Goal: Learn about a topic: Learn about a topic

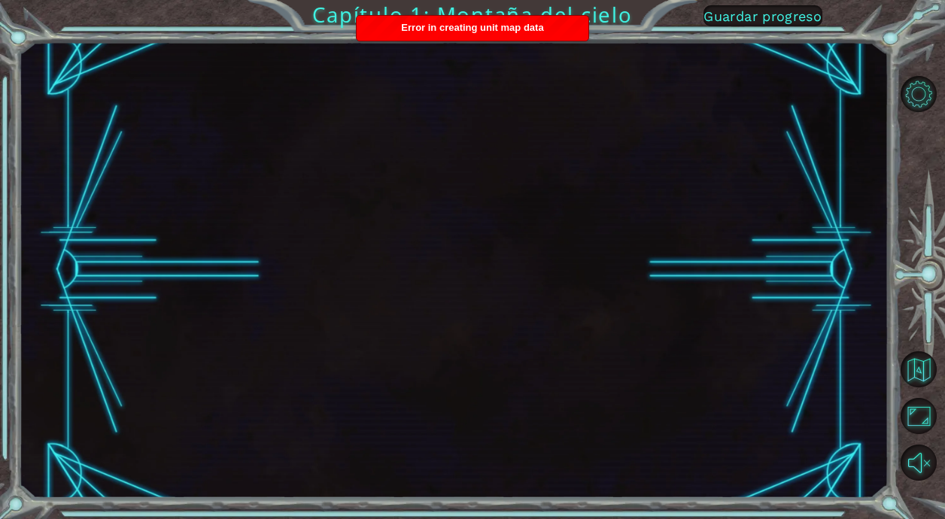
click at [531, 35] on div "Error in creating unit map data" at bounding box center [473, 28] width 232 height 25
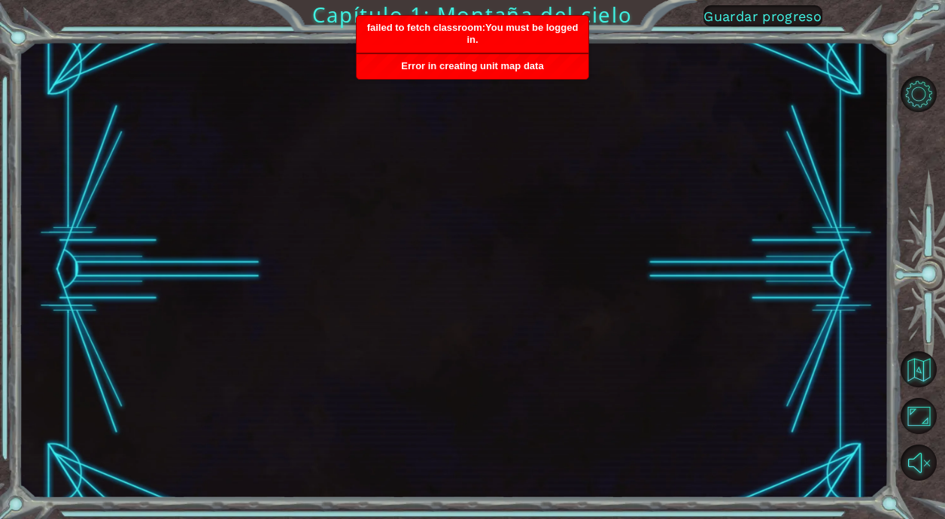
click at [546, 32] on span "failed to fetch classroom:You must be logged in." at bounding box center [472, 33] width 211 height 23
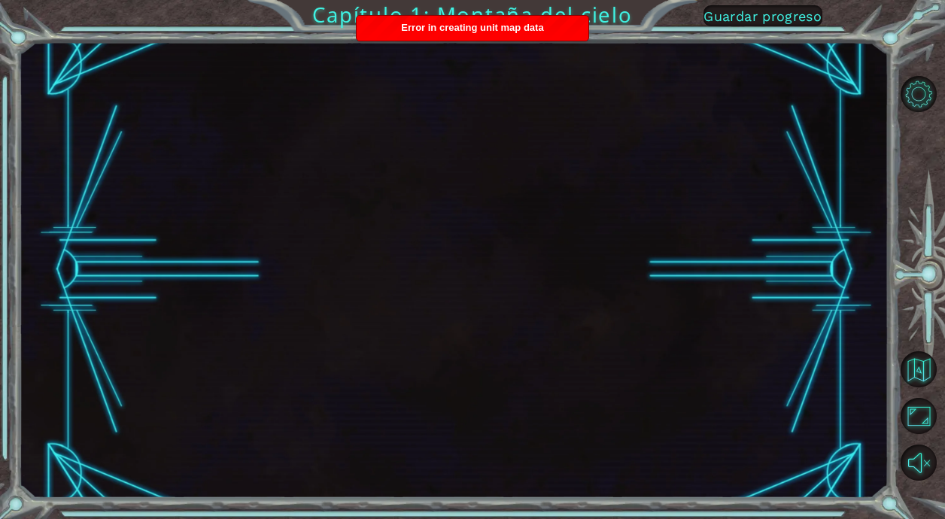
click at [569, 18] on div "Error in creating unit map data" at bounding box center [473, 28] width 232 height 25
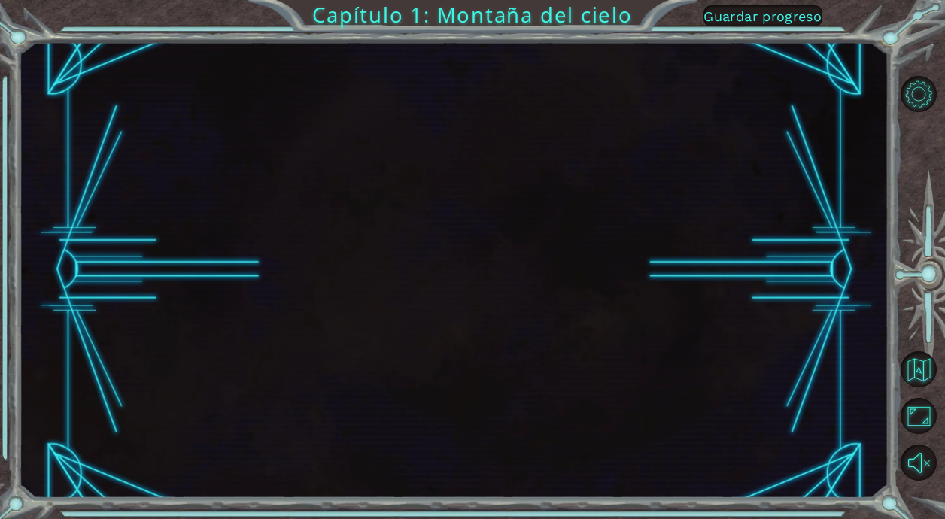
click at [548, 15] on div "Capítulo 1: Montaña del cielo Guardar progreso" at bounding box center [472, 259] width 945 height 519
click at [772, 26] on button "Guardar progreso" at bounding box center [762, 15] width 119 height 21
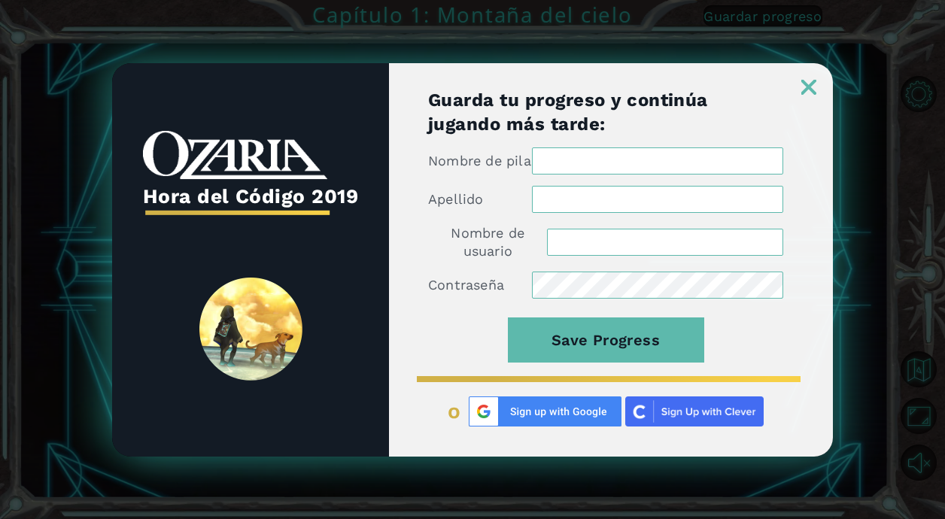
type input "[EMAIL_ADDRESS][DOMAIN_NAME]"
click at [800, 82] on div at bounding box center [611, 79] width 444 height 32
click at [811, 83] on img at bounding box center [808, 87] width 15 height 15
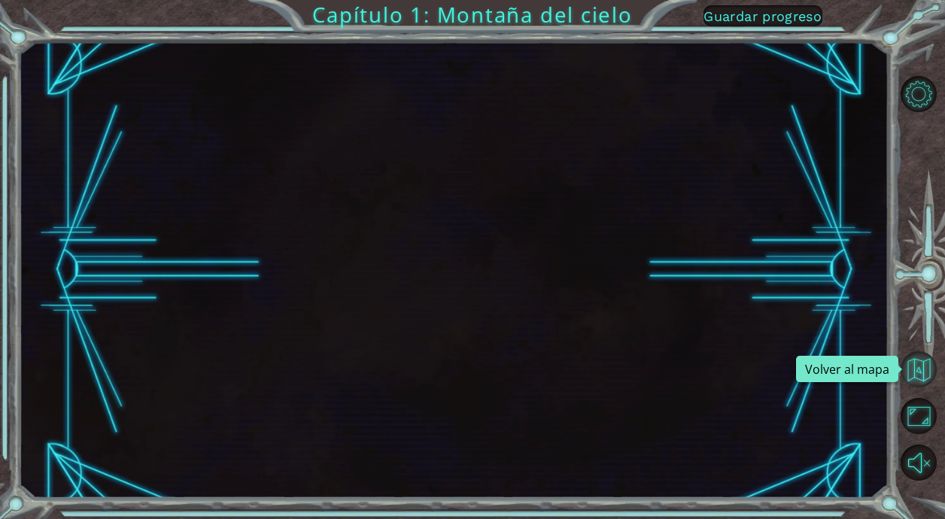
click at [920, 376] on button "Volver al mapa" at bounding box center [918, 369] width 36 height 36
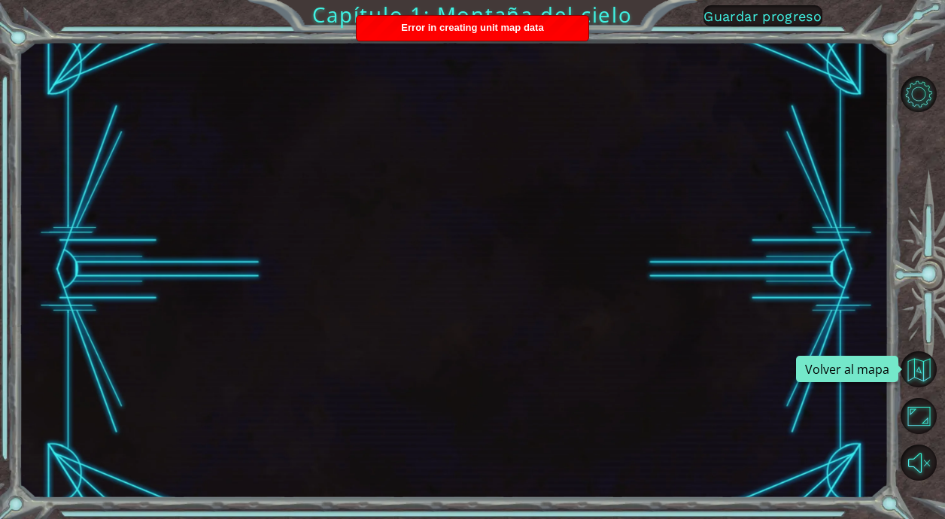
click at [920, 376] on button "Volver al mapa" at bounding box center [918, 369] width 36 height 36
